Goal: Task Accomplishment & Management: Manage account settings

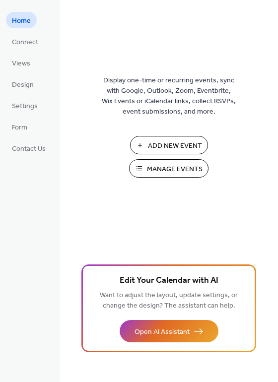
click at [166, 171] on span "Manage Events" at bounding box center [175, 169] width 56 height 10
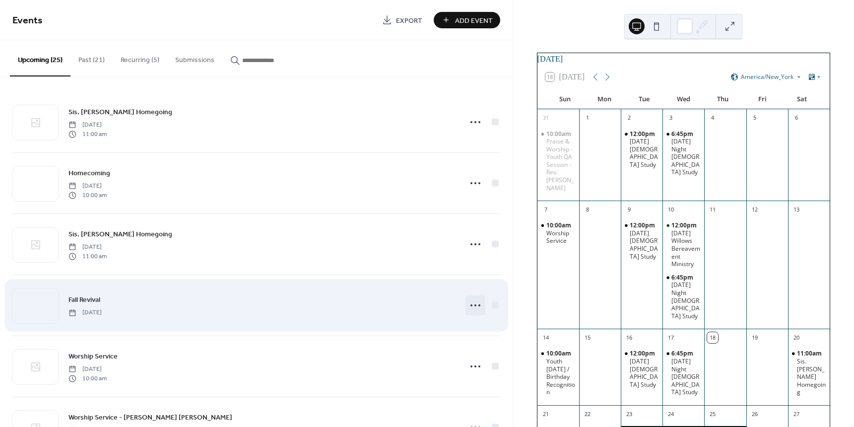
click at [474, 305] on circle at bounding box center [475, 305] width 2 height 2
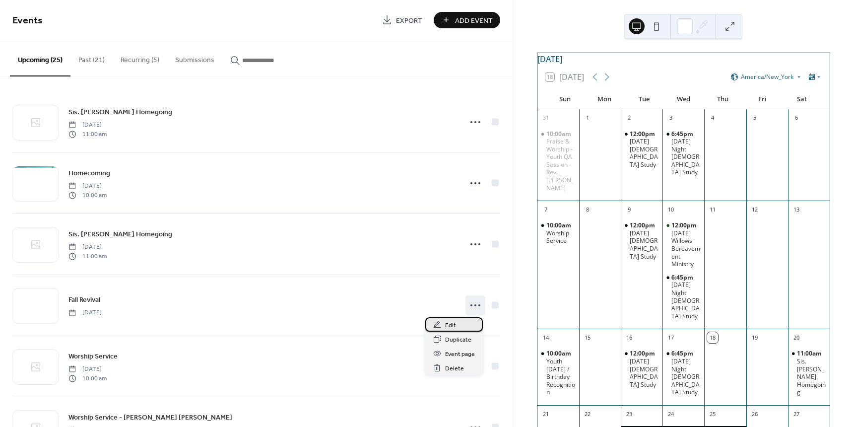
click at [448, 324] on span "Edit" at bounding box center [450, 325] width 11 height 10
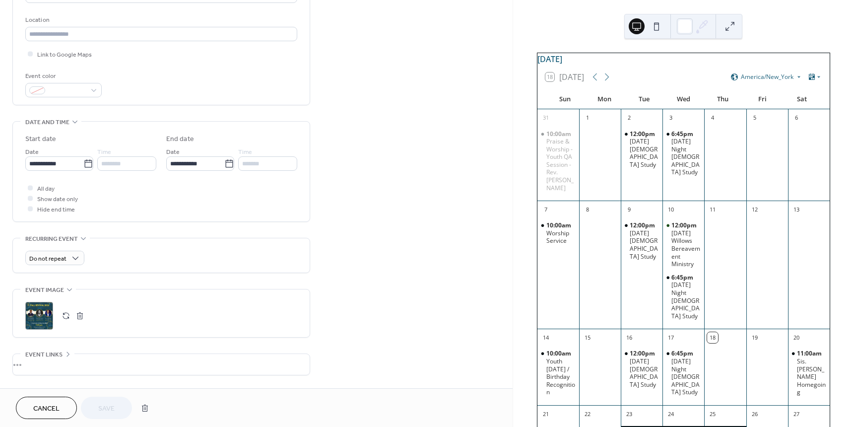
scroll to position [274, 0]
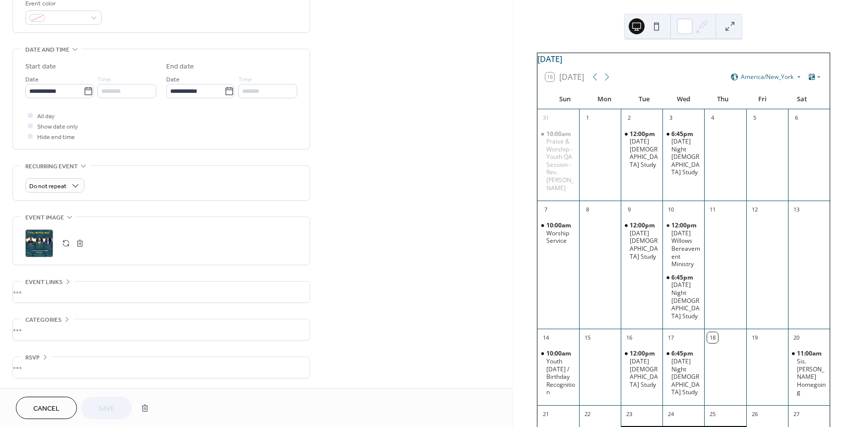
click at [49, 242] on div ";" at bounding box center [39, 243] width 28 height 28
click at [106, 405] on span "Save" at bounding box center [106, 408] width 16 height 10
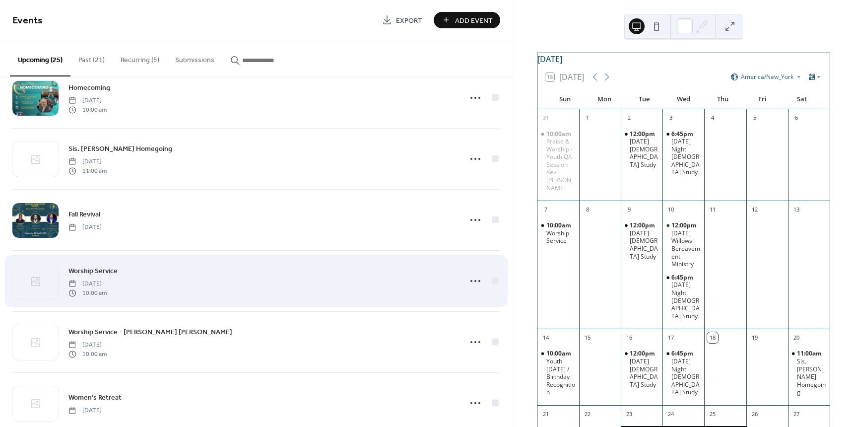
scroll to position [149, 0]
